Goal: Information Seeking & Learning: Learn about a topic

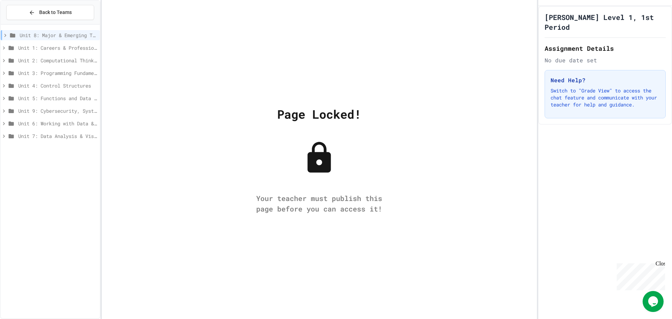
click at [327, 175] on icon at bounding box center [319, 157] width 35 height 35
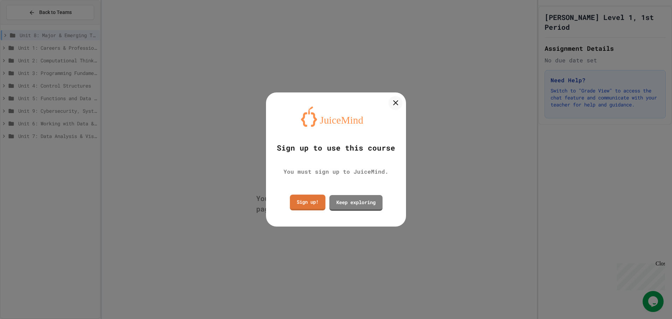
click at [316, 189] on div "Sign up to use this course You must sign up to JuiceMind. Sign up! Keep explori…" at bounding box center [336, 159] width 140 height 134
click at [311, 198] on link "Sign up!" at bounding box center [308, 202] width 34 height 16
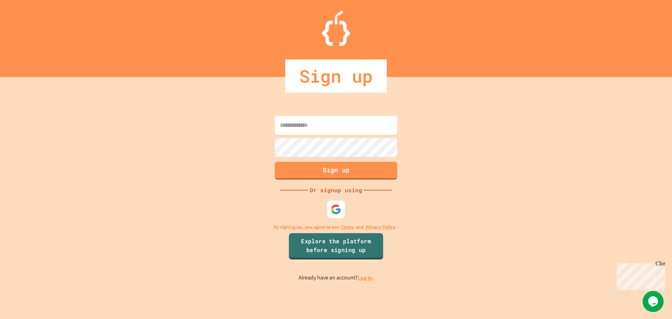
type input "**********"
click at [366, 279] on link "Log in." at bounding box center [366, 277] width 16 height 7
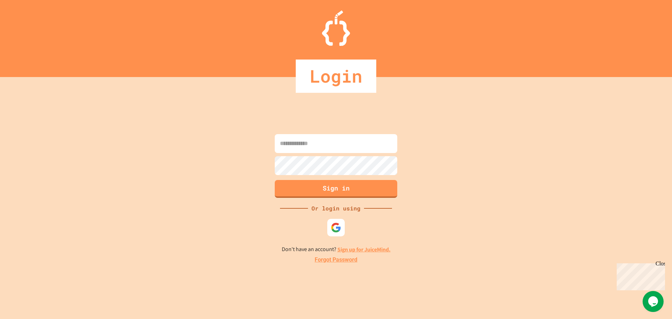
type input "**********"
click at [345, 190] on button "Sign in" at bounding box center [336, 188] width 125 height 18
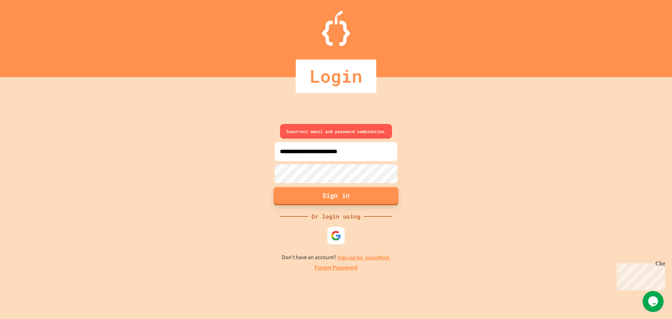
click at [373, 201] on button "Sign in" at bounding box center [336, 196] width 125 height 18
drag, startPoint x: 346, startPoint y: 229, endPoint x: 343, endPoint y: 231, distance: 3.8
click at [346, 229] on div at bounding box center [336, 235] width 21 height 21
click at [340, 232] on img at bounding box center [337, 236] width 12 height 12
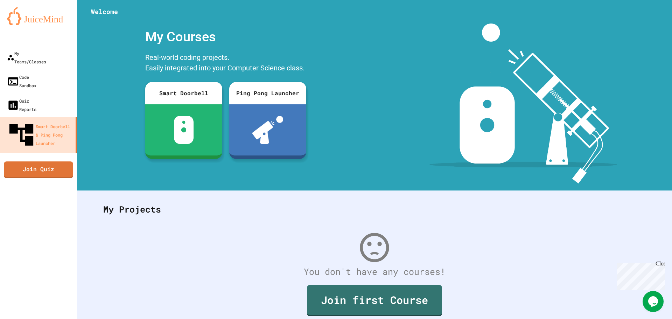
click at [659, 263] on div "Close" at bounding box center [660, 265] width 9 height 9
click at [2, 60] on link "My Teams/Classes" at bounding box center [38, 57] width 79 height 25
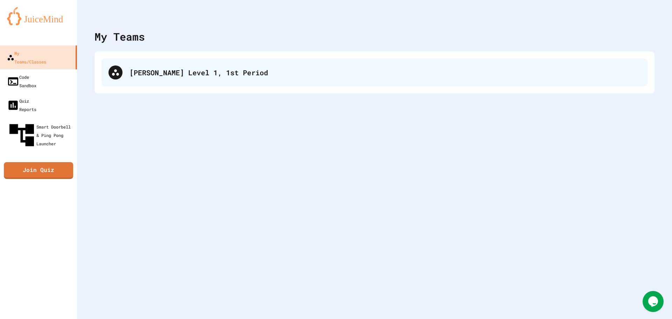
click at [160, 84] on div "[PERSON_NAME] Level 1, 1st Period" at bounding box center [375, 72] width 546 height 28
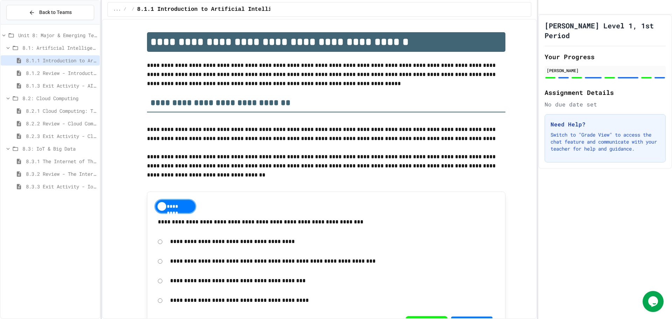
click at [47, 144] on div "8.3: IoT & Big Data" at bounding box center [50, 149] width 99 height 10
click at [56, 96] on span "8.2: Cloud Computing" at bounding box center [59, 98] width 75 height 7
click at [50, 46] on span "8.1: Artificial Intelligence Basics" at bounding box center [59, 47] width 75 height 7
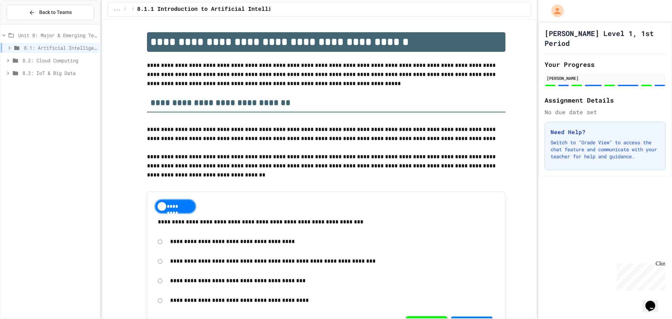
click at [42, 75] on span "8.3: IoT & Big Data" at bounding box center [59, 72] width 75 height 7
click at [47, 111] on span "8.3.3 Exit Activity - IoT Data Detective Challenge" at bounding box center [61, 110] width 71 height 7
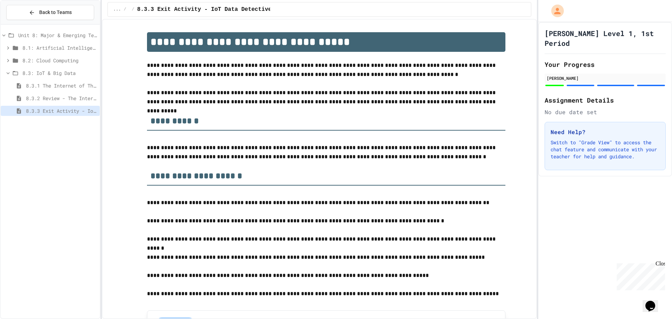
click at [72, 100] on span "8.3.2 Review - The Internet of Things and Big Data" at bounding box center [61, 98] width 71 height 7
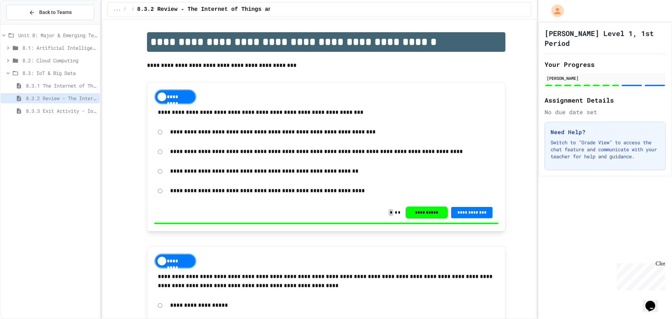
click at [80, 86] on span "8.3.1 The Internet of Things and Big Data: Our Connected Digital World" at bounding box center [61, 85] width 71 height 7
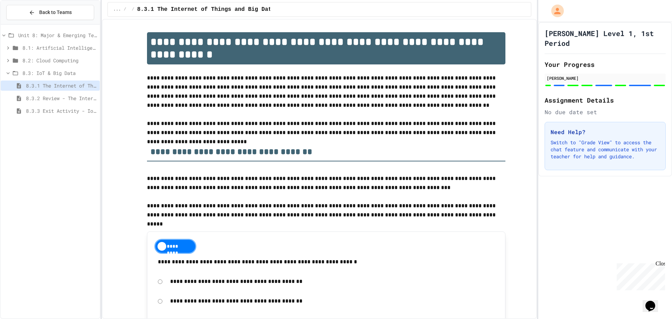
click at [60, 71] on span "8.3: IoT & Big Data" at bounding box center [59, 72] width 75 height 7
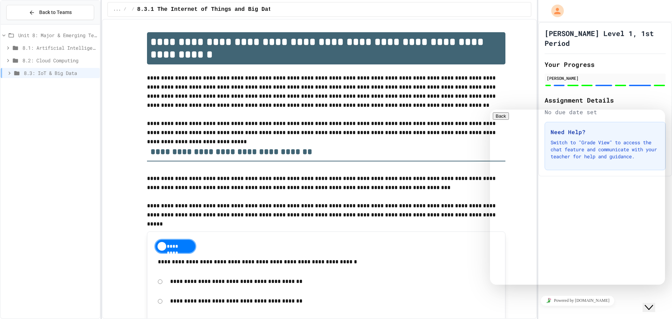
click at [458, 216] on p "**********" at bounding box center [326, 210] width 359 height 18
click at [653, 303] on icon "Close Chat This icon closes the chat window." at bounding box center [649, 307] width 8 height 8
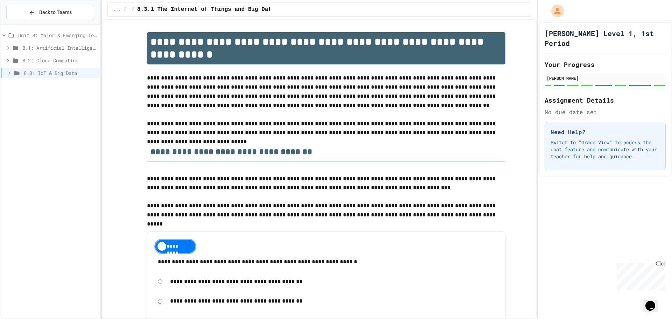
click at [660, 265] on div "Close" at bounding box center [660, 265] width 9 height 9
